Goal: Communication & Community: Answer question/provide support

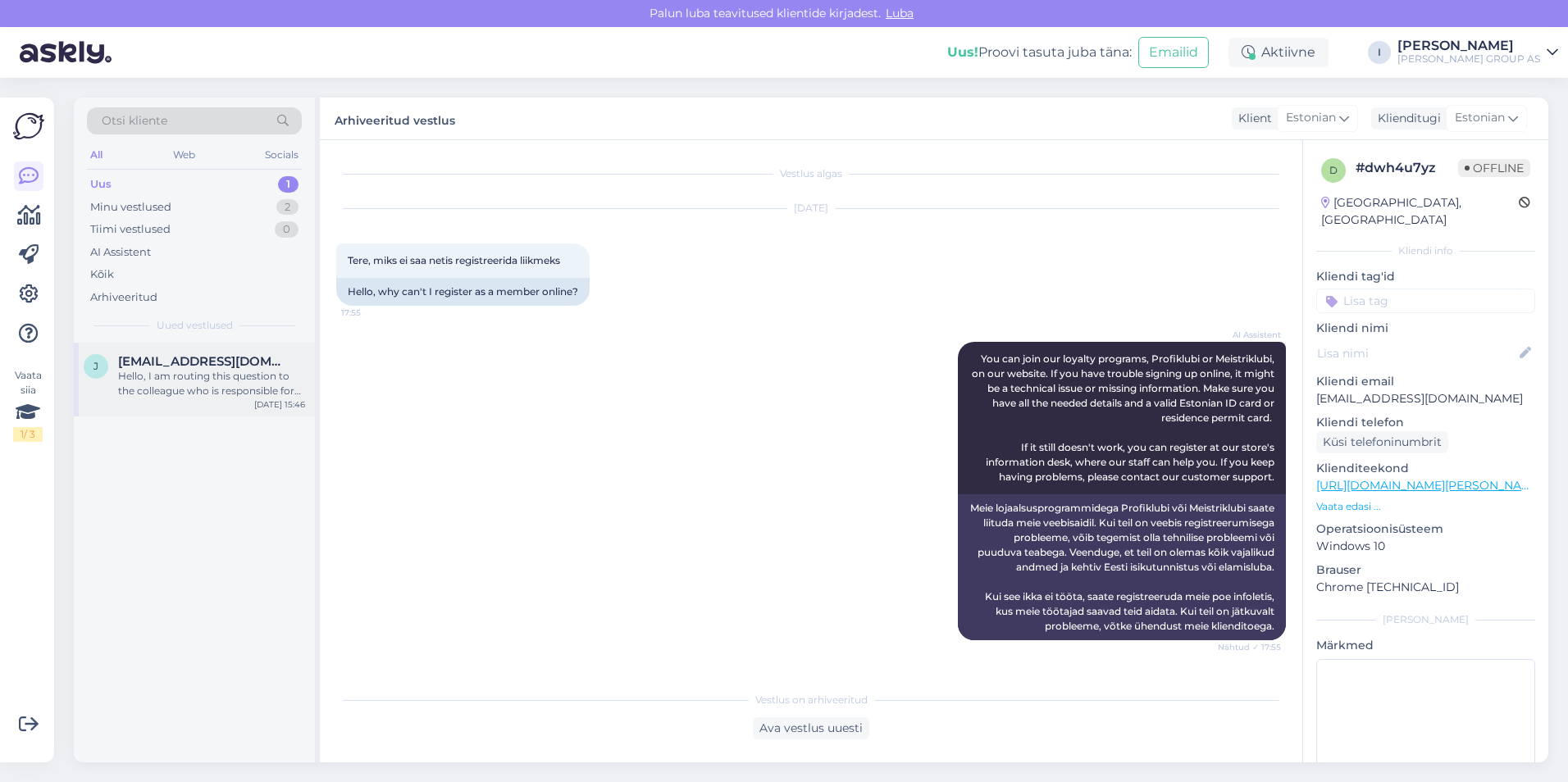
scroll to position [1454, 0]
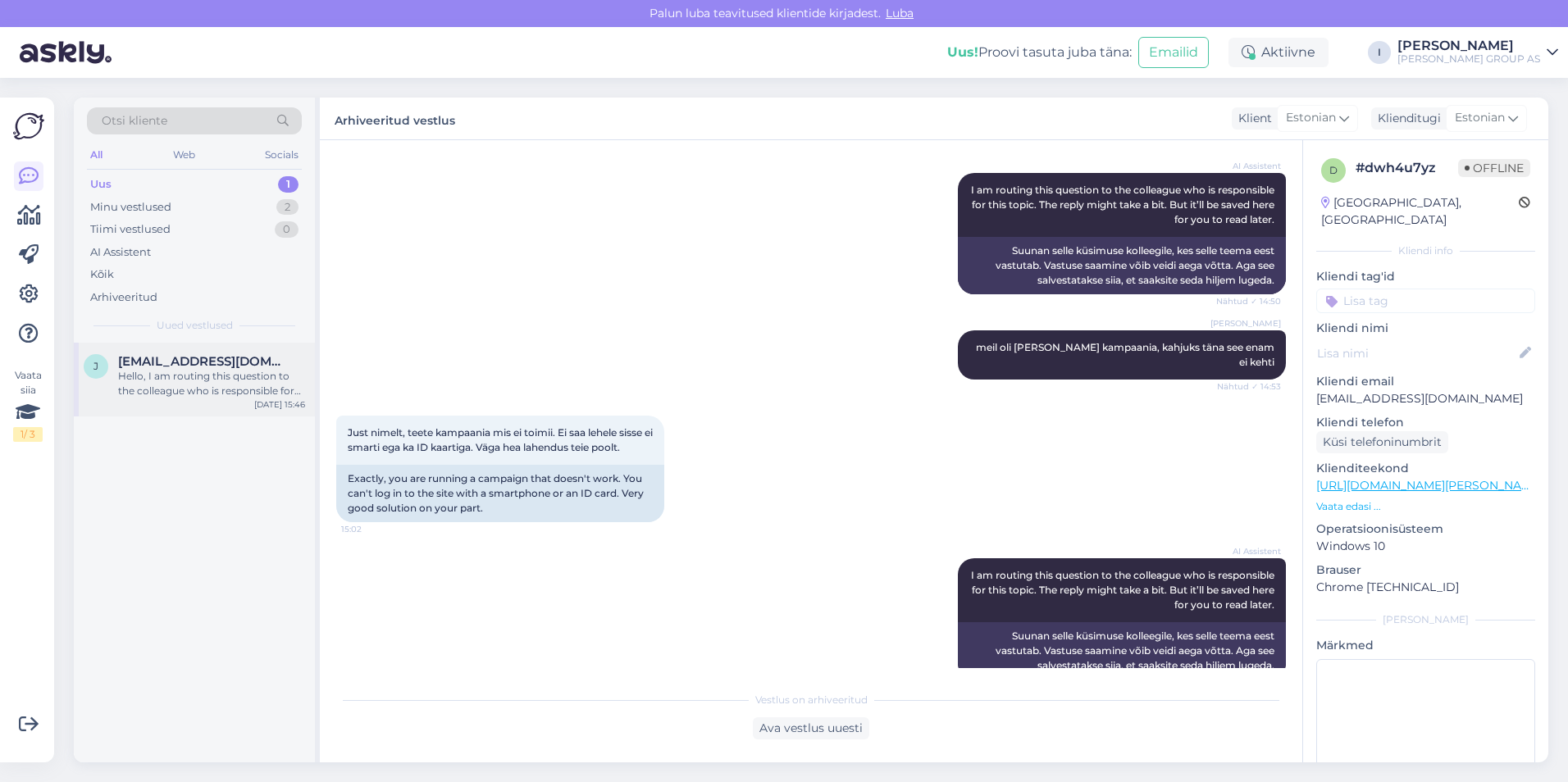
click at [198, 382] on div "Hello, I am routing this question to the colleague who is responsible for this …" at bounding box center [211, 383] width 187 height 29
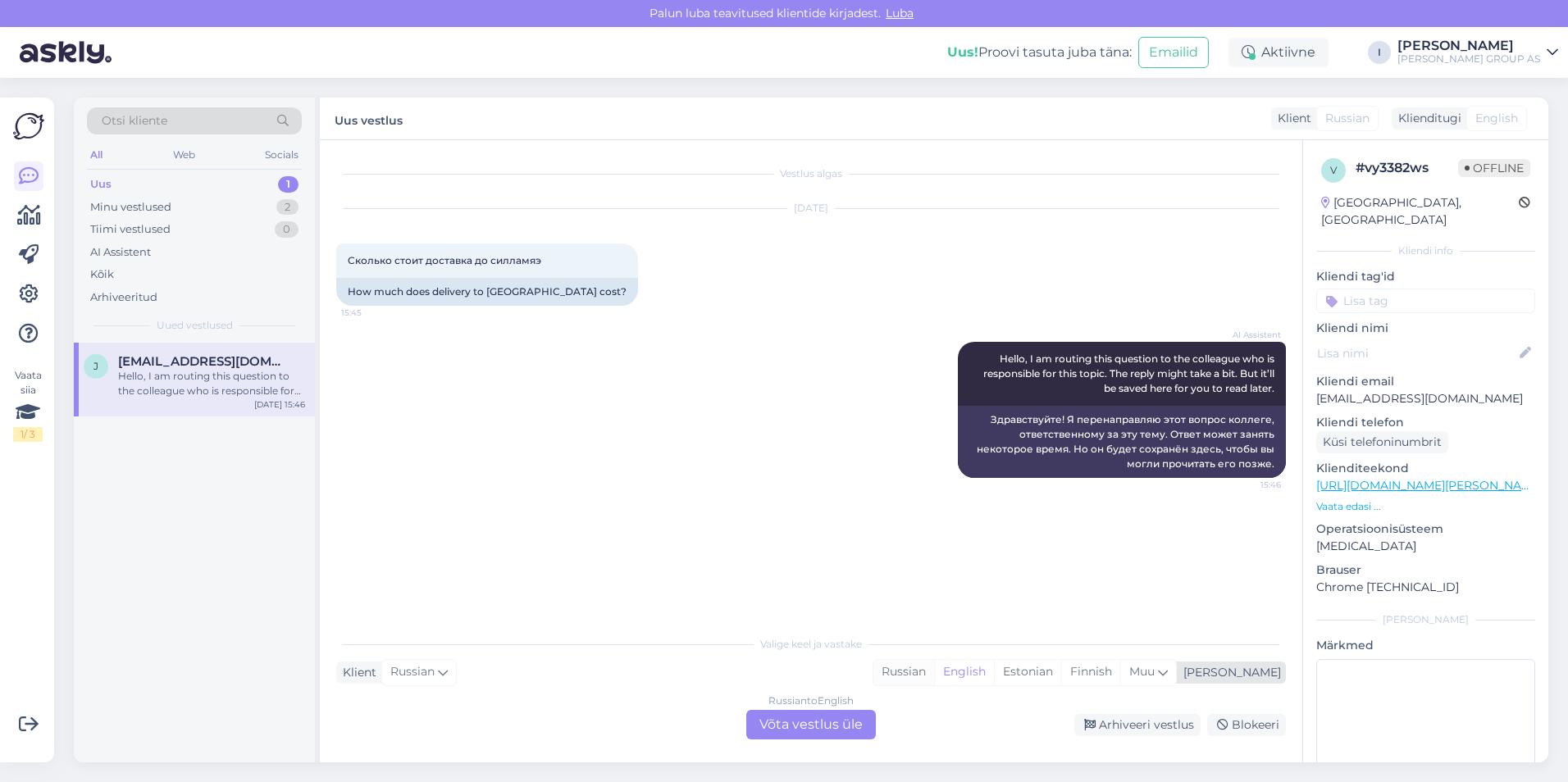
click at [934, 672] on div "Russian" at bounding box center [904, 672] width 60 height 25
click at [820, 719] on div "Russian to Russian Võta vestlus üle" at bounding box center [811, 724] width 130 height 29
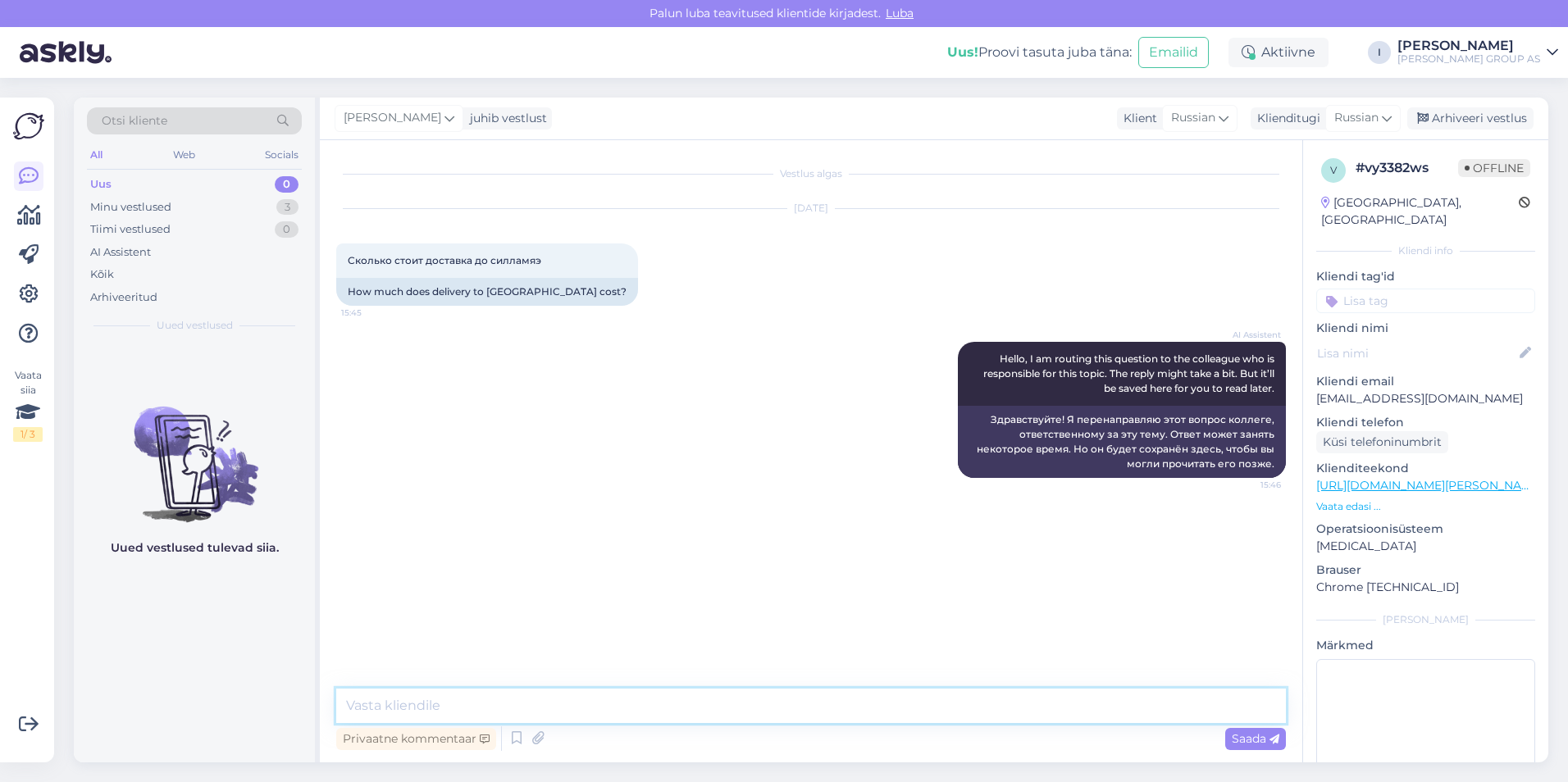
click at [812, 701] on textarea at bounding box center [811, 706] width 949 height 35
type textarea "у нас нет прейскуранта, когда будете оформлять заказ и напишите свой адрес, вам…"
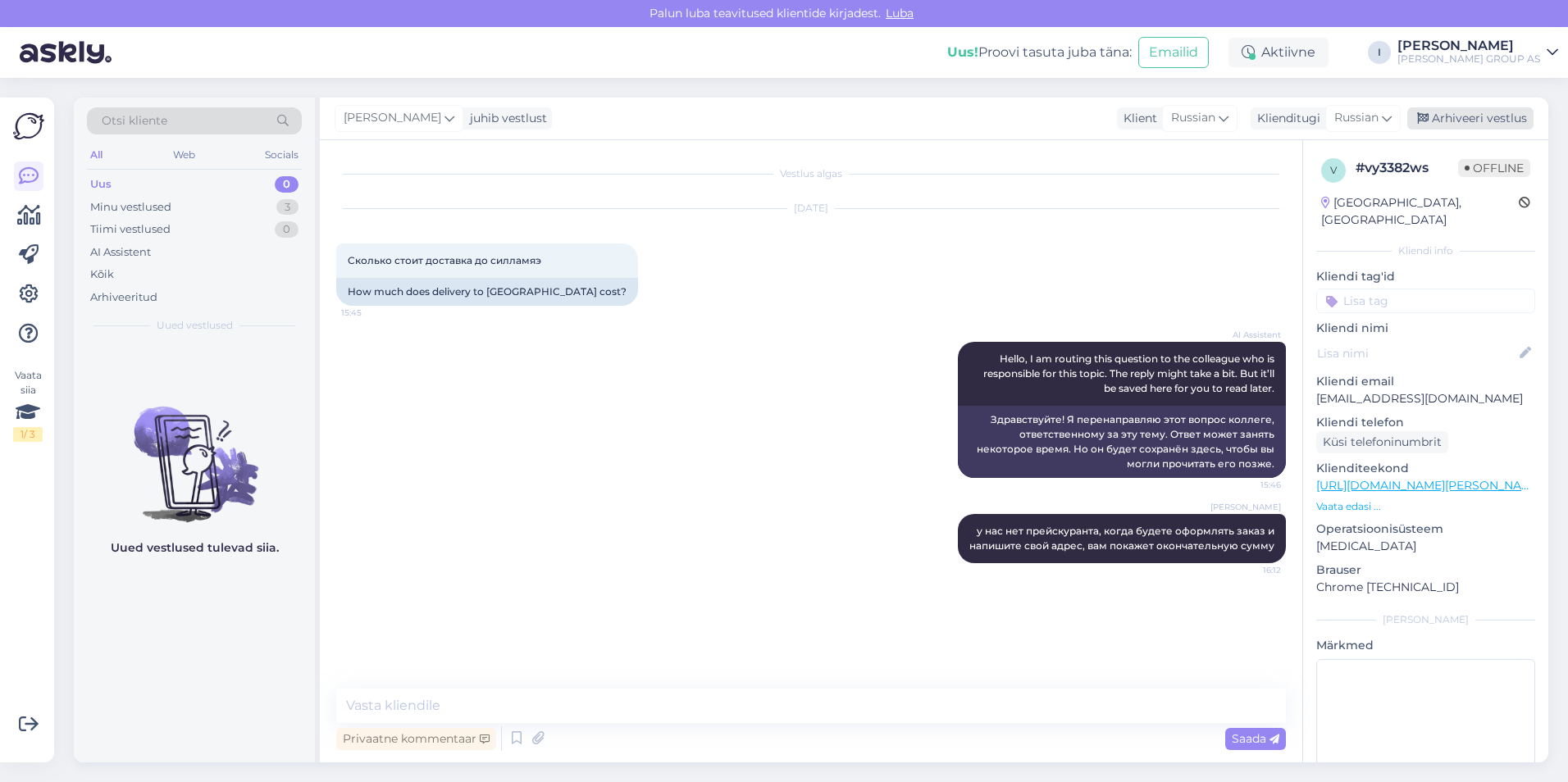
click at [1500, 118] on div "Arhiveeri vestlus" at bounding box center [1470, 118] width 126 height 22
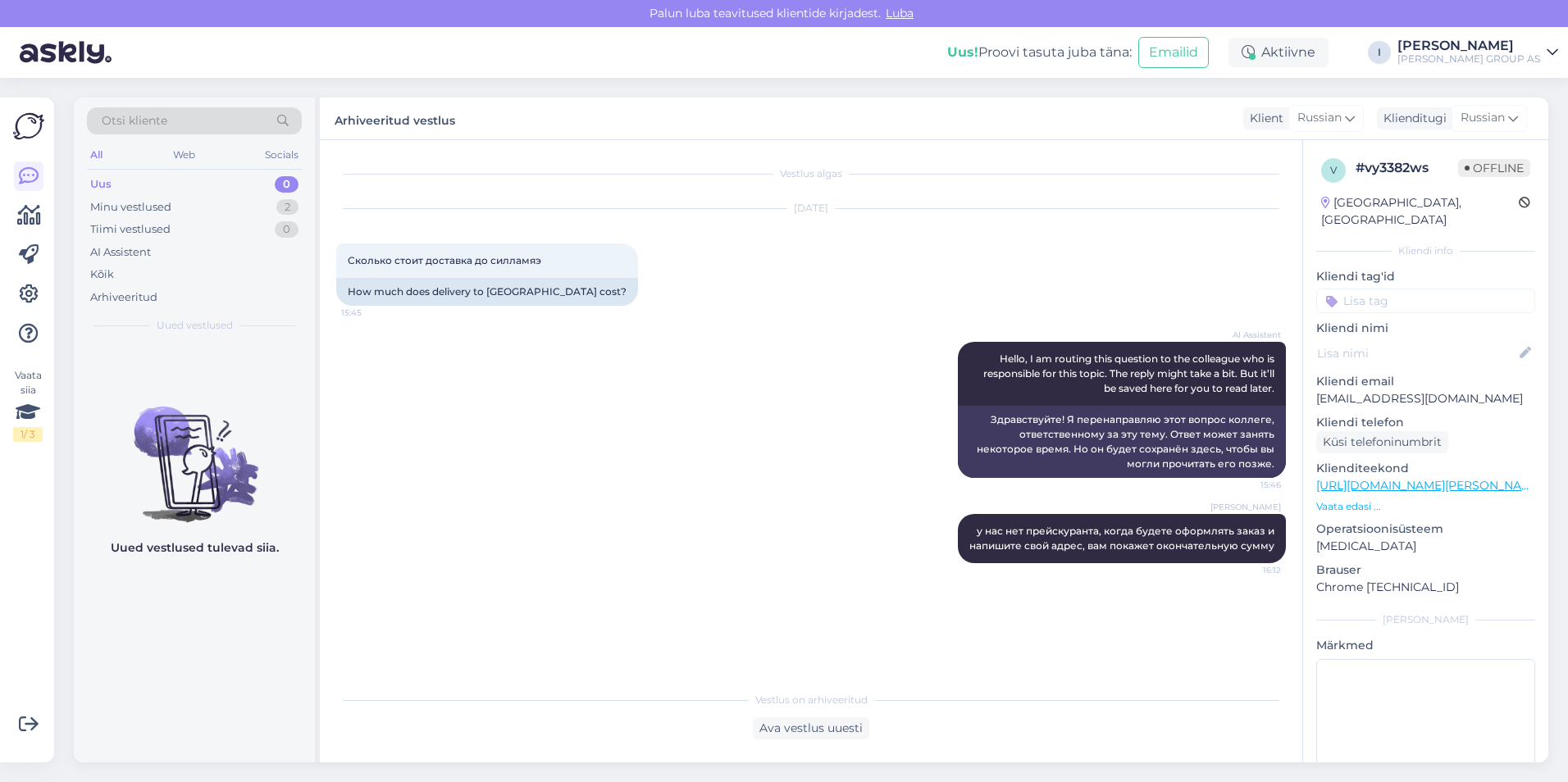
click at [177, 184] on div "Uus 0" at bounding box center [194, 185] width 215 height 23
